Goal: Transaction & Acquisition: Purchase product/service

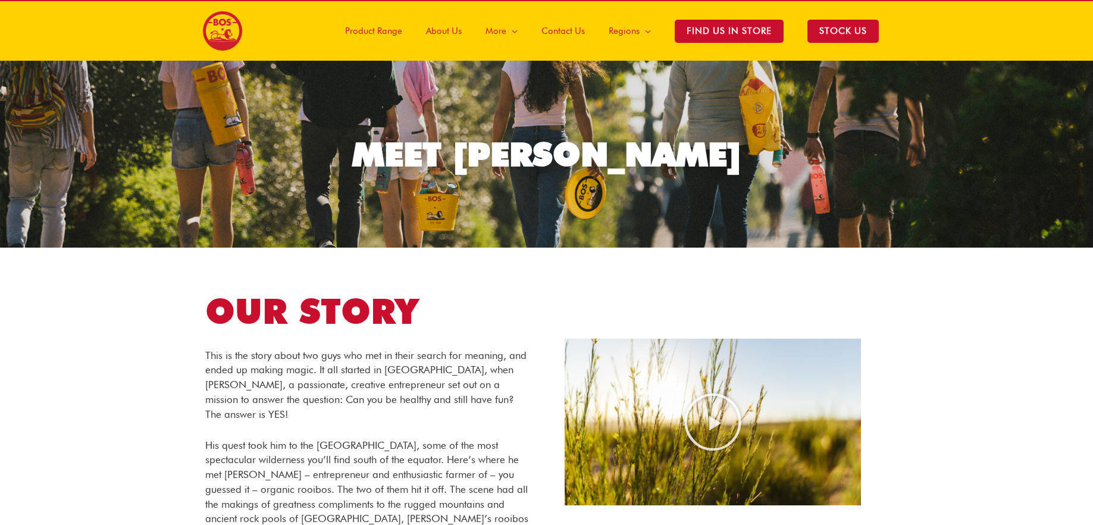
scroll to position [22, 0]
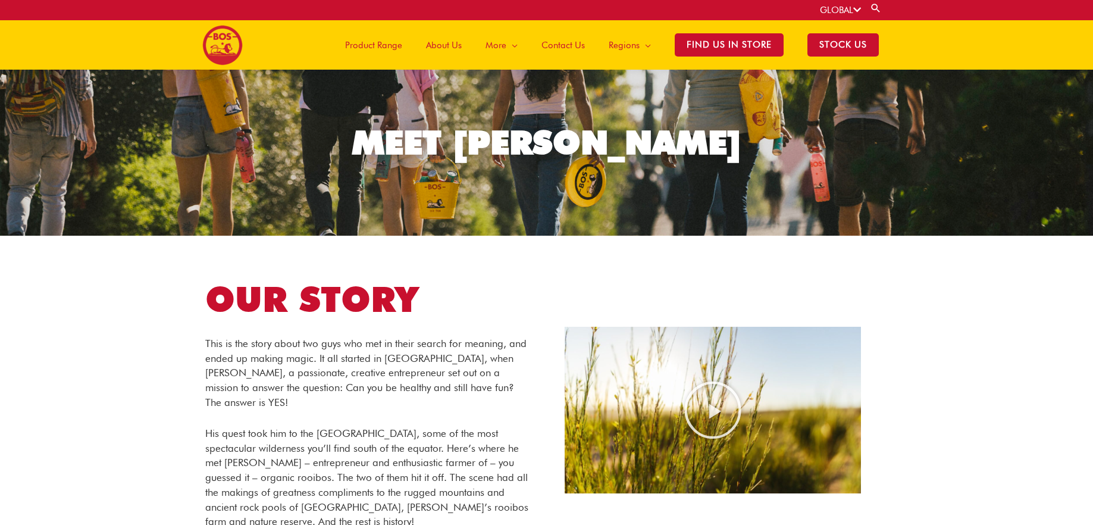
click at [389, 45] on span "Product Range" at bounding box center [373, 45] width 57 height 36
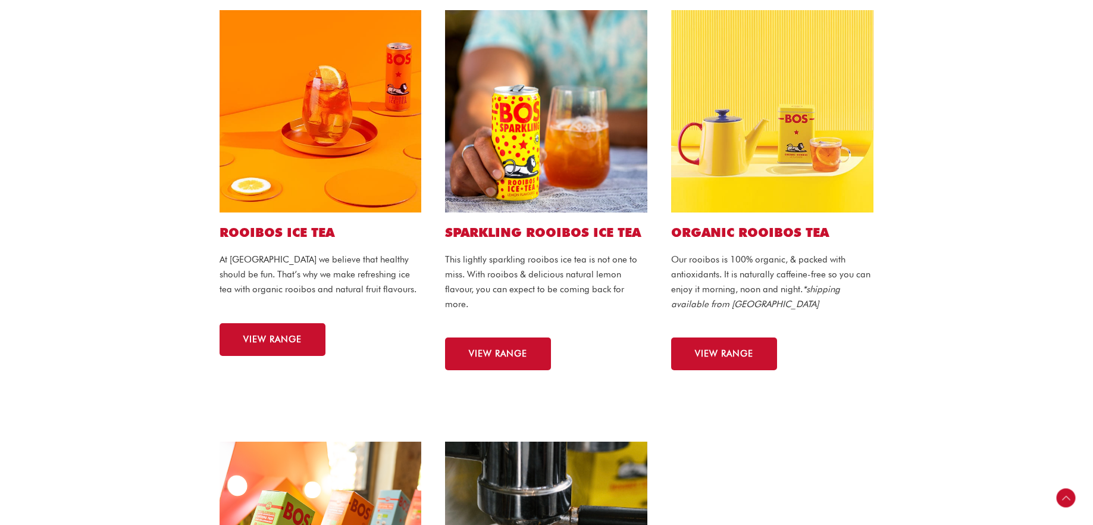
scroll to position [322, 0]
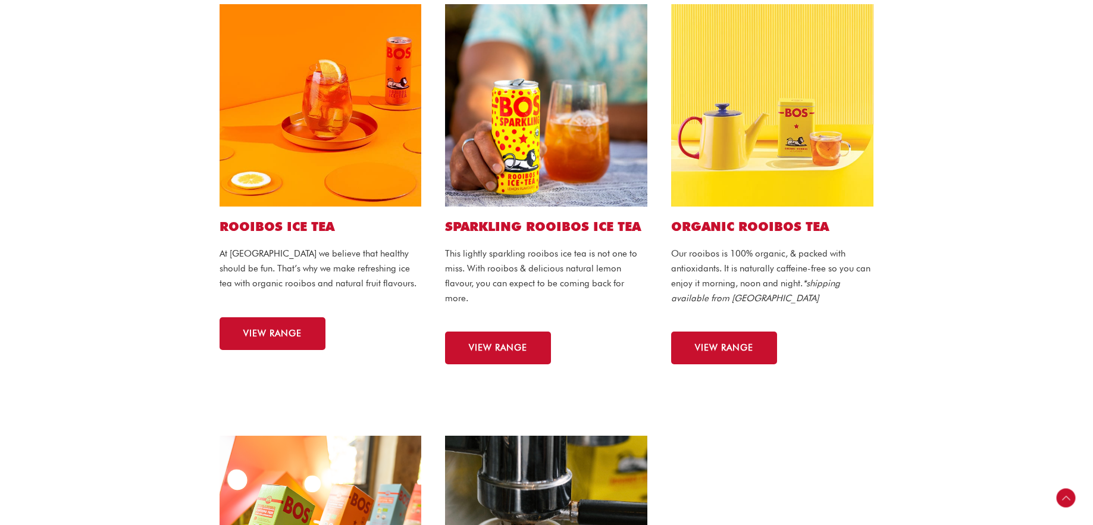
click at [325, 143] on img at bounding box center [321, 105] width 202 height 202
click at [266, 343] on link "VIEW RANGE" at bounding box center [273, 333] width 106 height 33
click at [503, 349] on span "VIEW RANGE" at bounding box center [498, 347] width 58 height 9
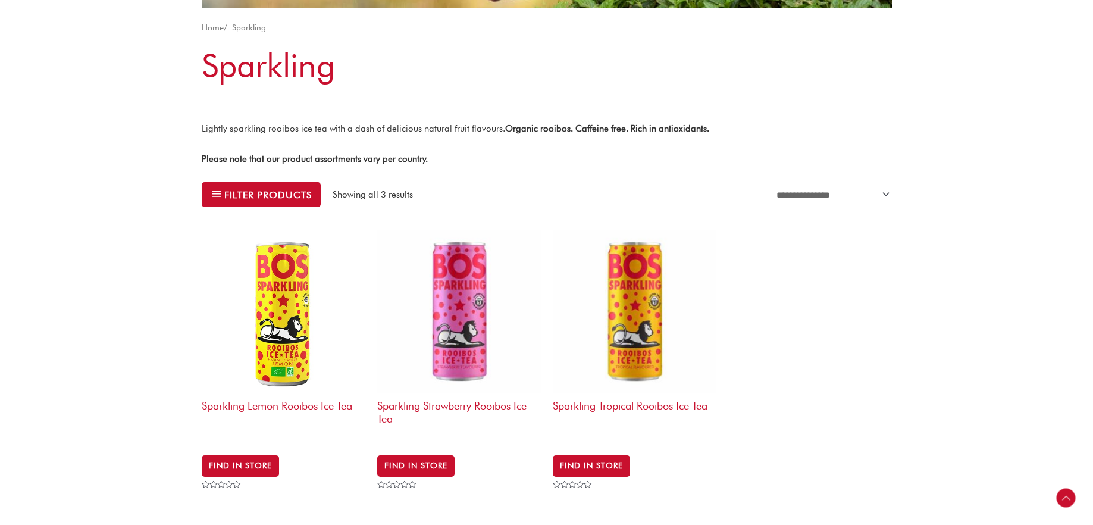
scroll to position [243, 0]
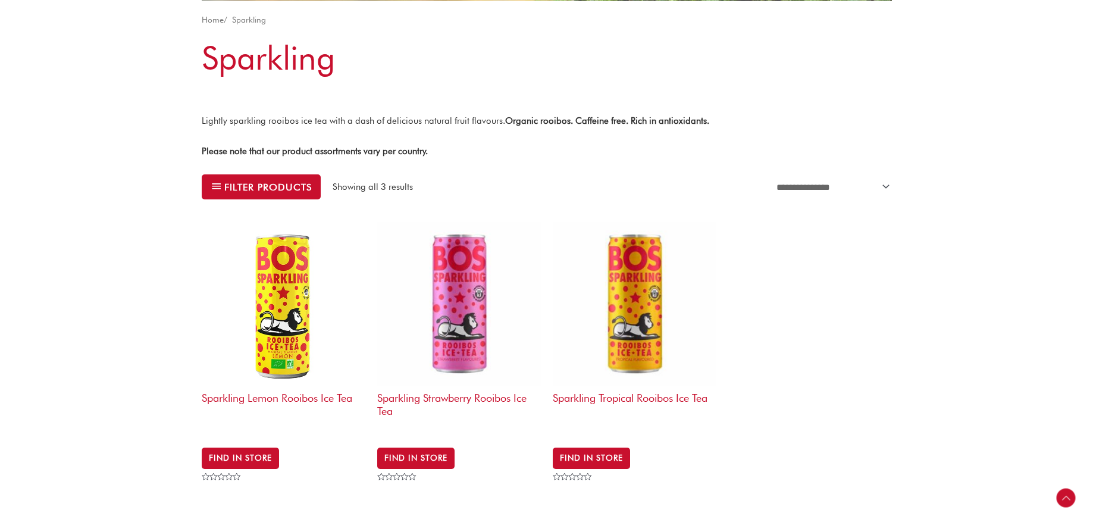
click at [289, 325] on img at bounding box center [284, 304] width 164 height 164
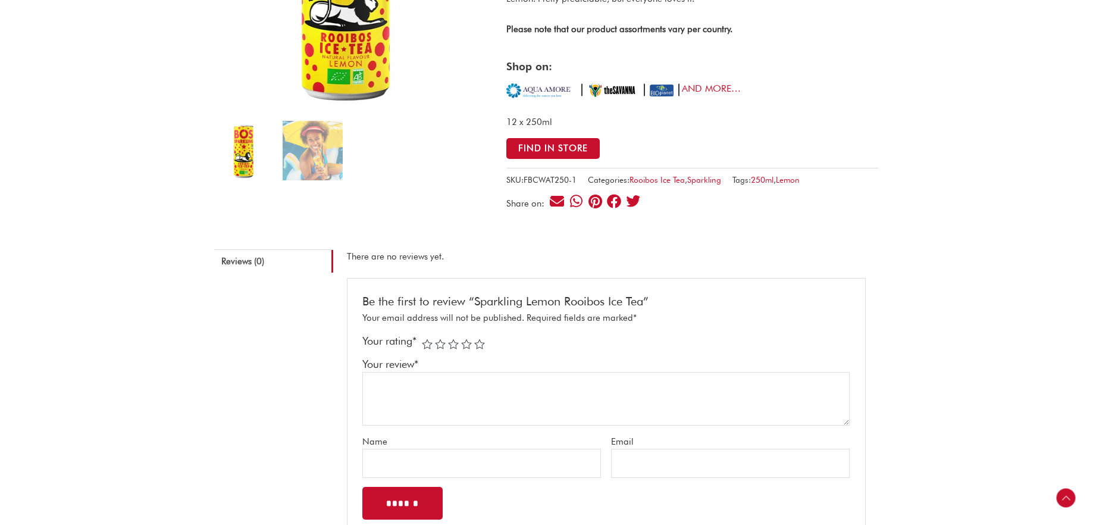
scroll to position [267, 0]
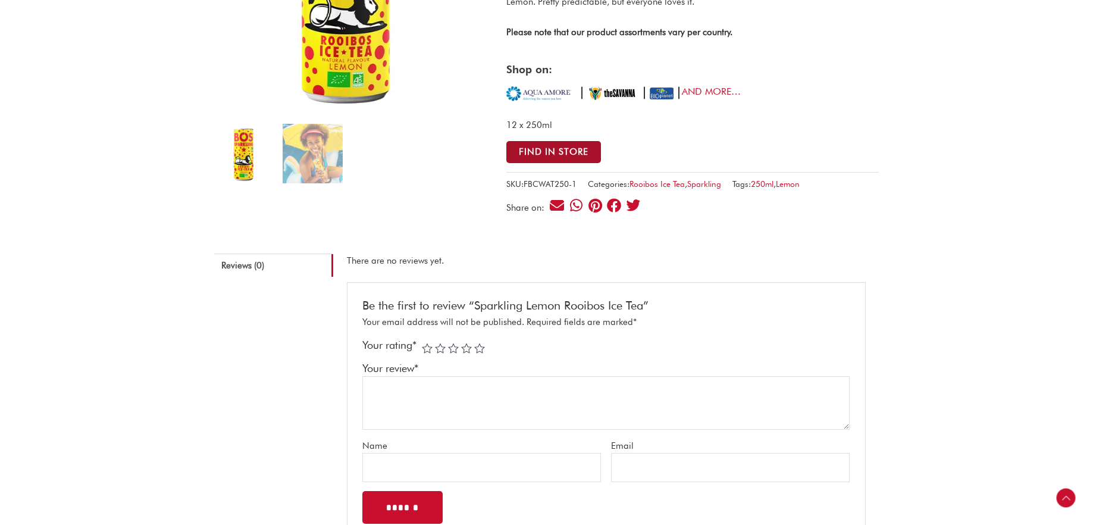
click at [572, 151] on button "Find in Store" at bounding box center [553, 152] width 95 height 22
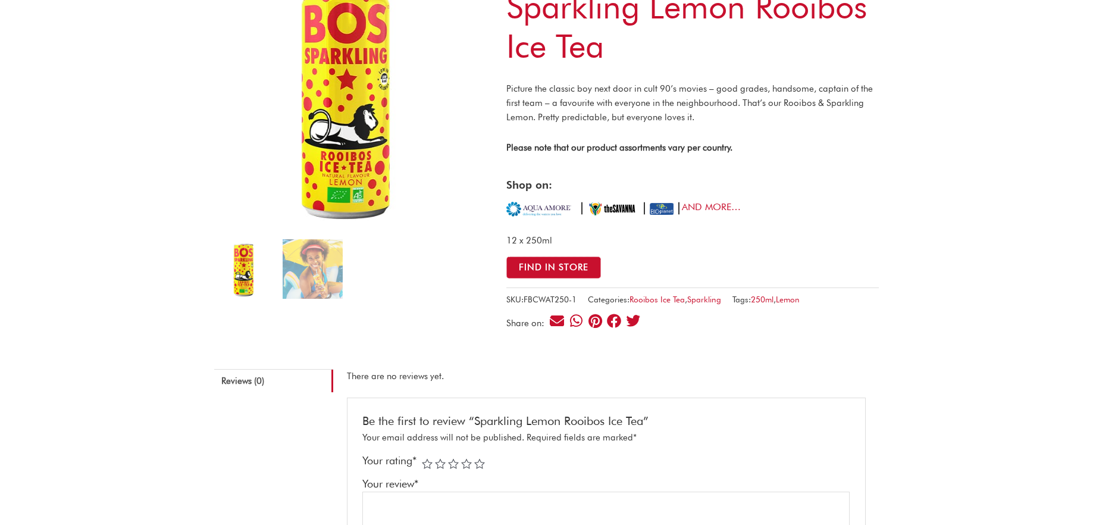
scroll to position [0, 0]
